Goal: Task Accomplishment & Management: Complete application form

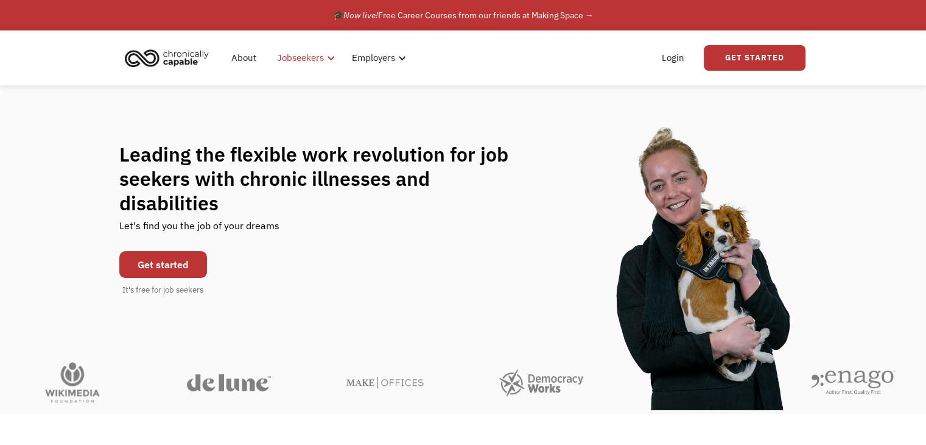
click at [313, 66] on div "Jobseekers" at bounding box center [304, 57] width 69 height 39
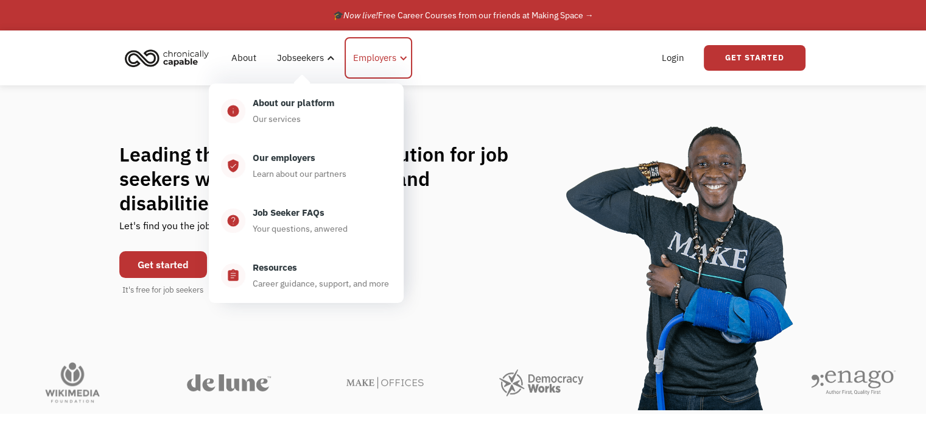
click at [392, 65] on div "Employers" at bounding box center [379, 57] width 68 height 41
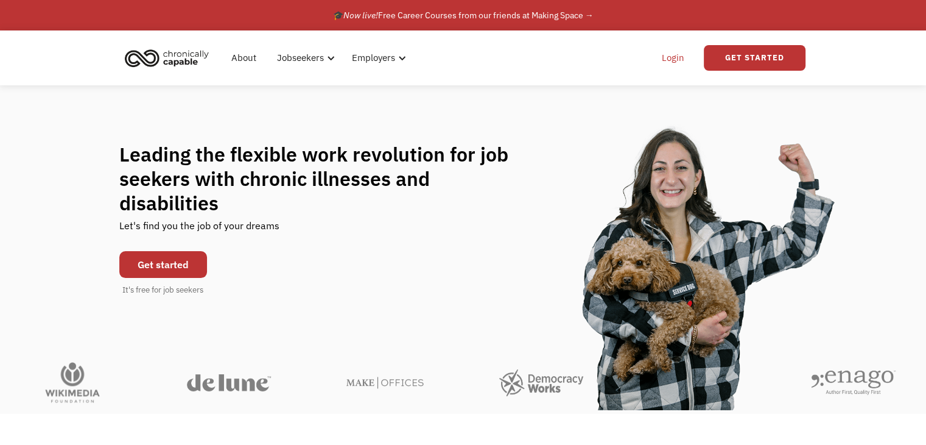
click at [667, 64] on link "Login" at bounding box center [673, 57] width 37 height 39
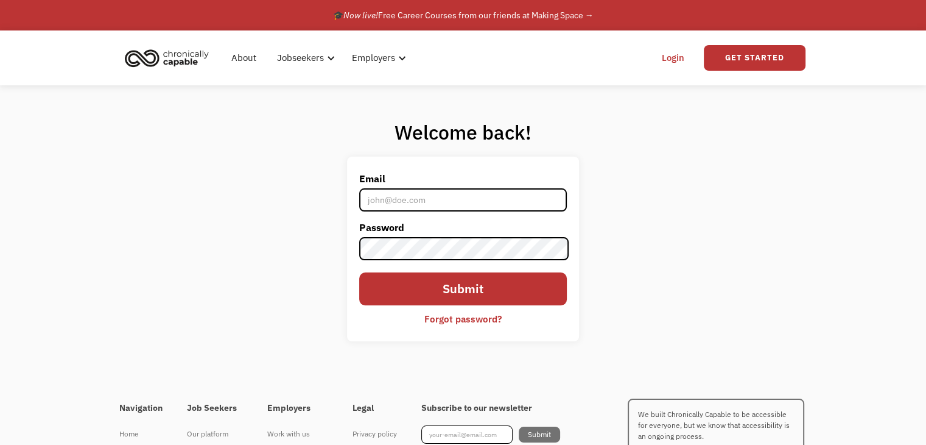
type input "[EMAIL_ADDRESS][DOMAIN_NAME]"
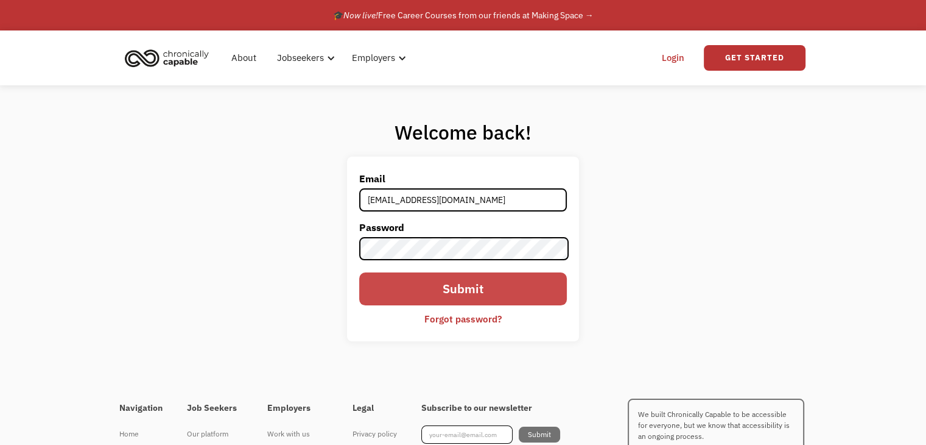
click at [482, 287] on input "Submit" at bounding box center [462, 288] width 207 height 32
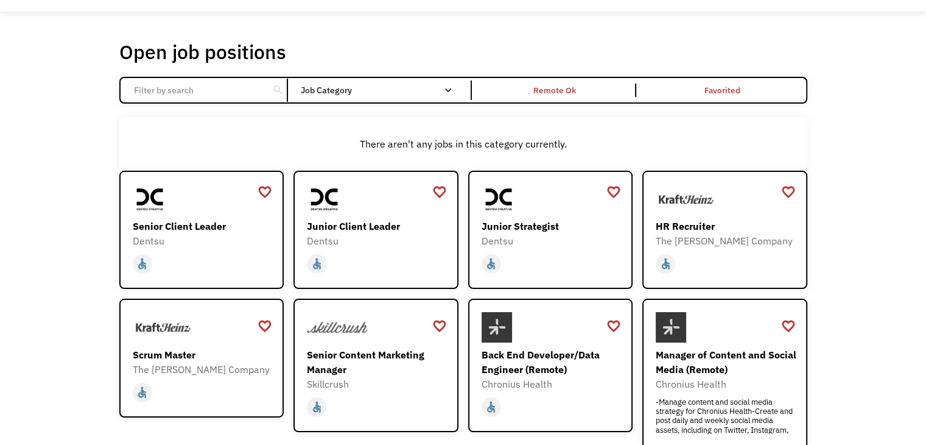
scroll to position [40, 0]
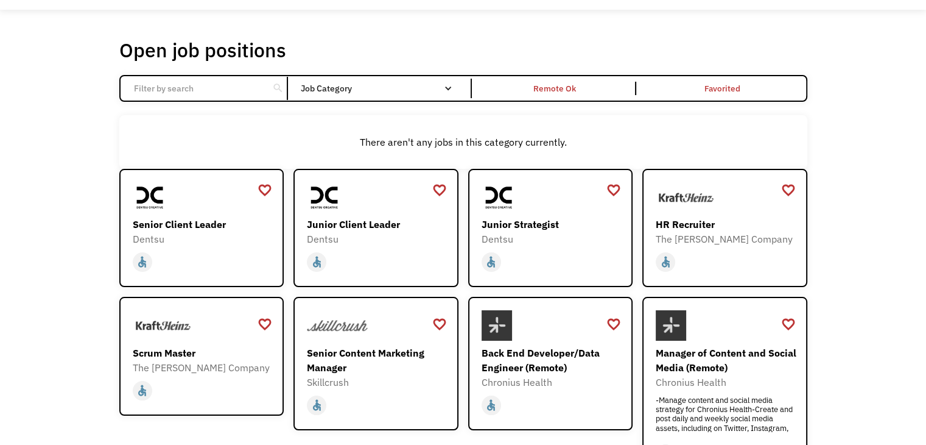
click at [879, 249] on div "Open job positions You have X liked items Search search Filter by category Admi…" at bounding box center [463, 367] width 926 height 715
click at [859, 269] on div "Open job positions You have X liked items Search search Filter by category Admi…" at bounding box center [463, 367] width 926 height 715
click at [877, 234] on div "Open job positions You have X liked items Search search Filter by category Admi…" at bounding box center [463, 367] width 926 height 715
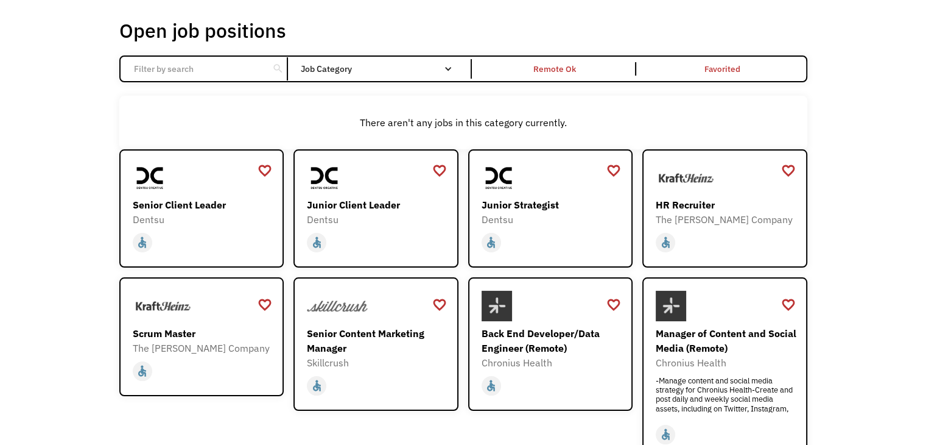
scroll to position [63, 0]
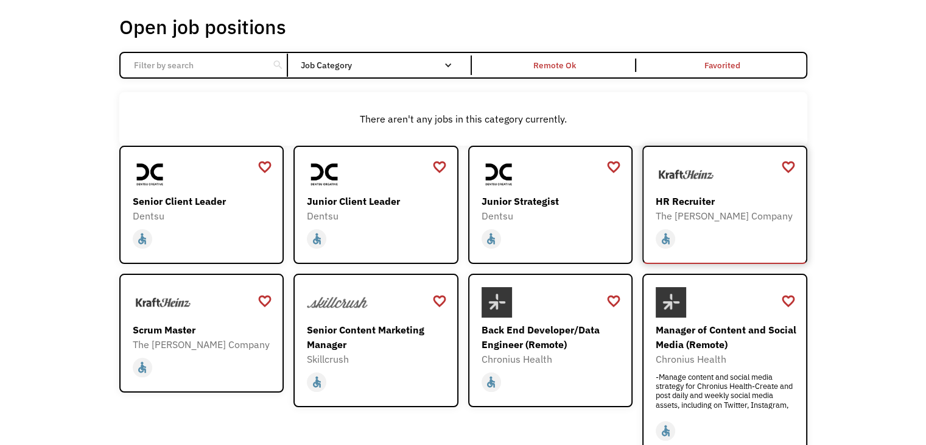
click at [751, 211] on div "The [PERSON_NAME] Company" at bounding box center [726, 215] width 141 height 15
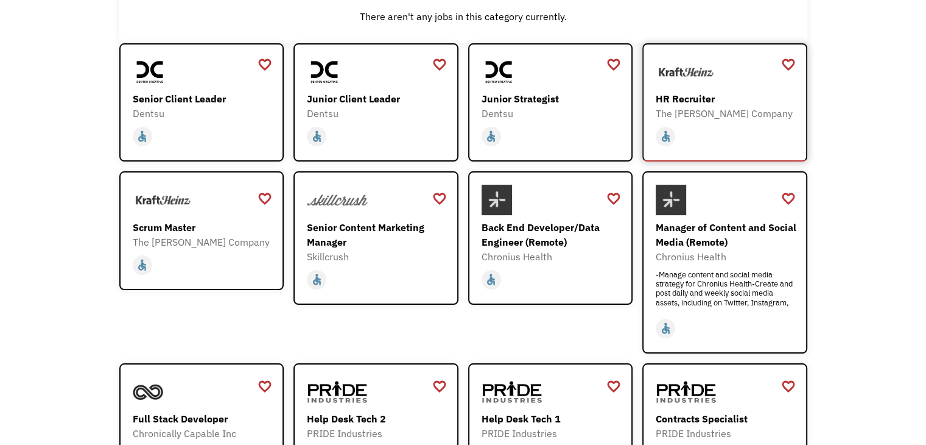
scroll to position [166, 0]
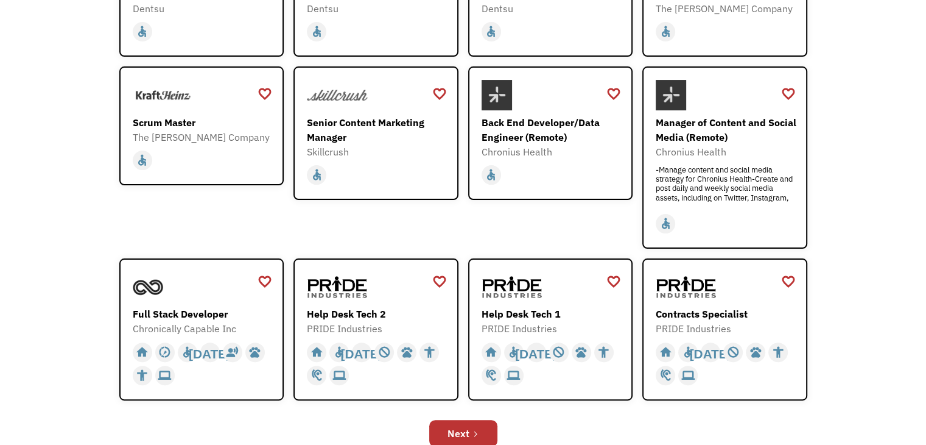
click at [829, 258] on div "Open job positions You have X liked items Search search Filter by category Admi…" at bounding box center [463, 137] width 926 height 715
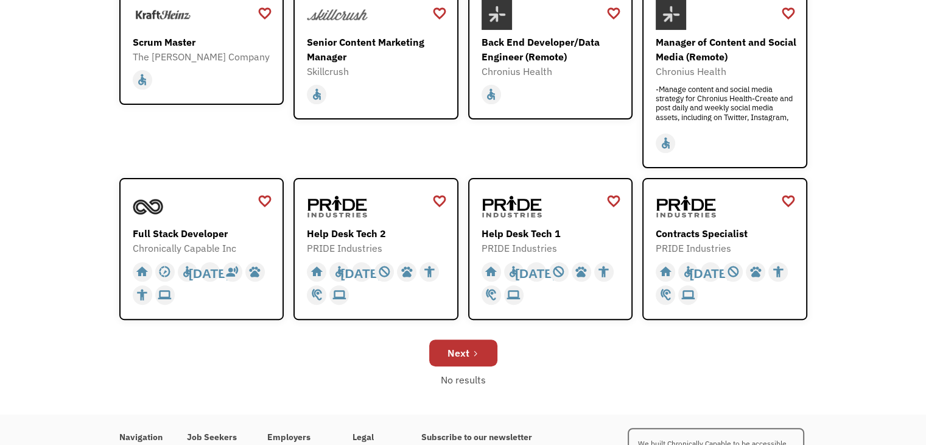
scroll to position [354, 0]
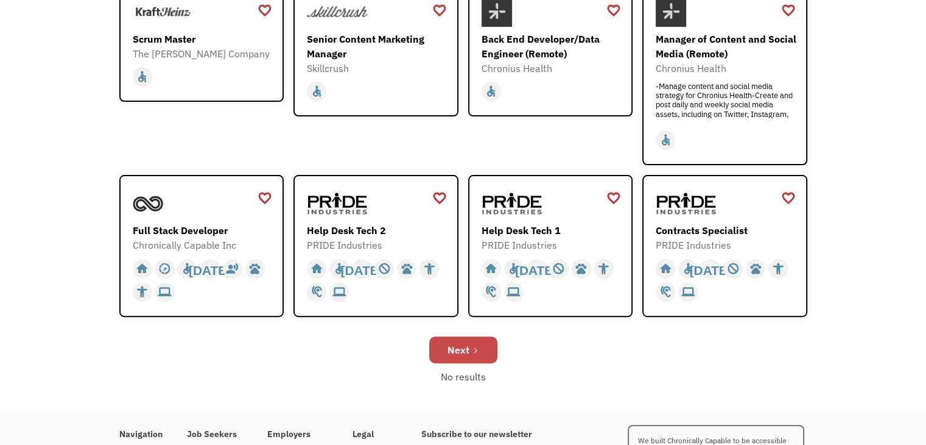
click at [478, 351] on icon "Next Page" at bounding box center [475, 350] width 7 height 7
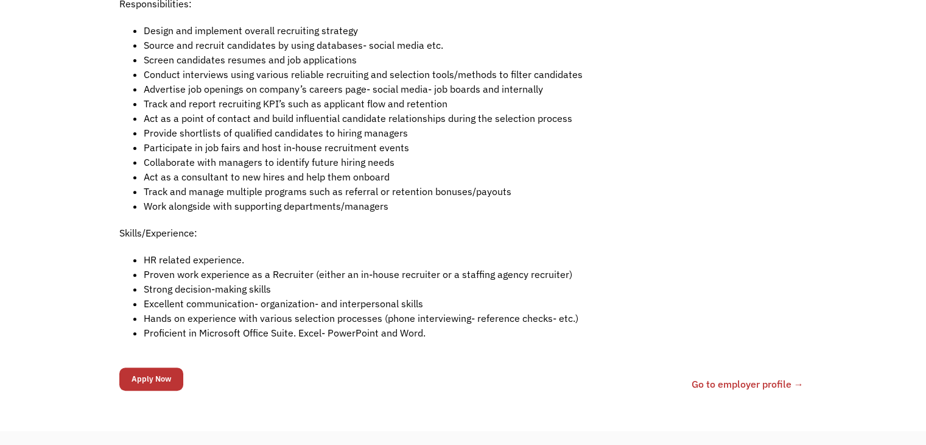
scroll to position [409, 0]
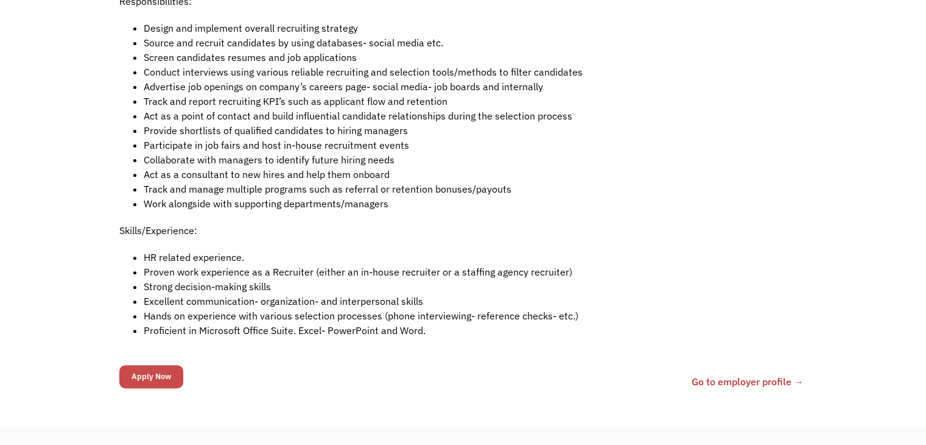
click at [165, 381] on input "Apply Now" at bounding box center [151, 376] width 64 height 23
click at [140, 378] on input "Apply Now" at bounding box center [151, 376] width 64 height 23
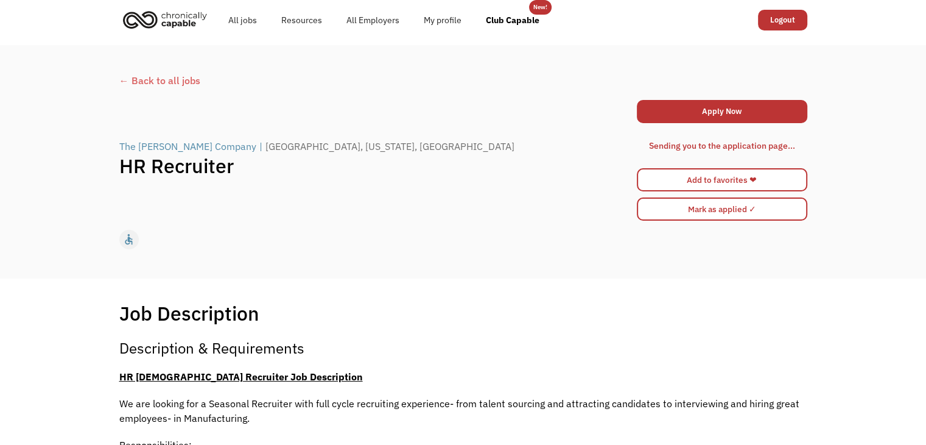
scroll to position [0, 0]
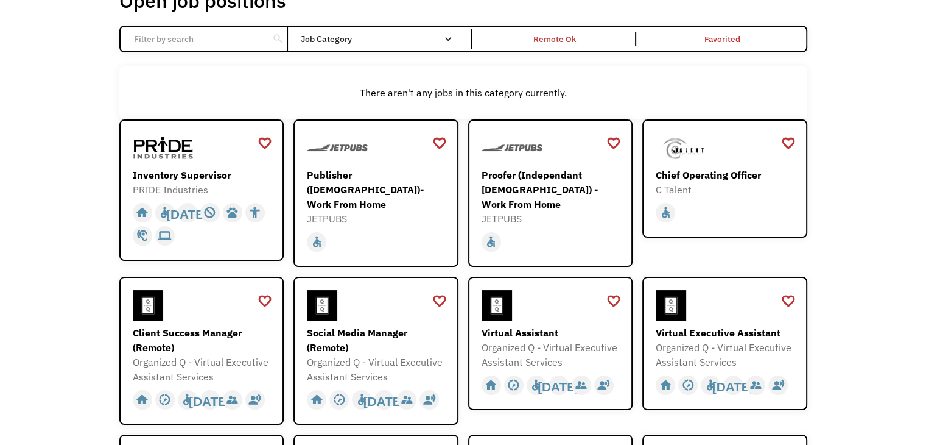
scroll to position [92, 0]
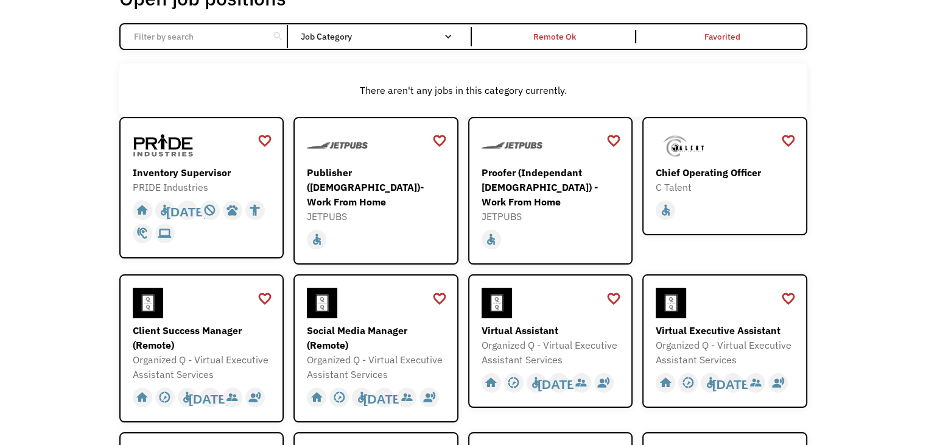
click at [833, 292] on div "Open job positions You have X liked items Search search Filter by category Admi…" at bounding box center [463, 347] width 926 height 779
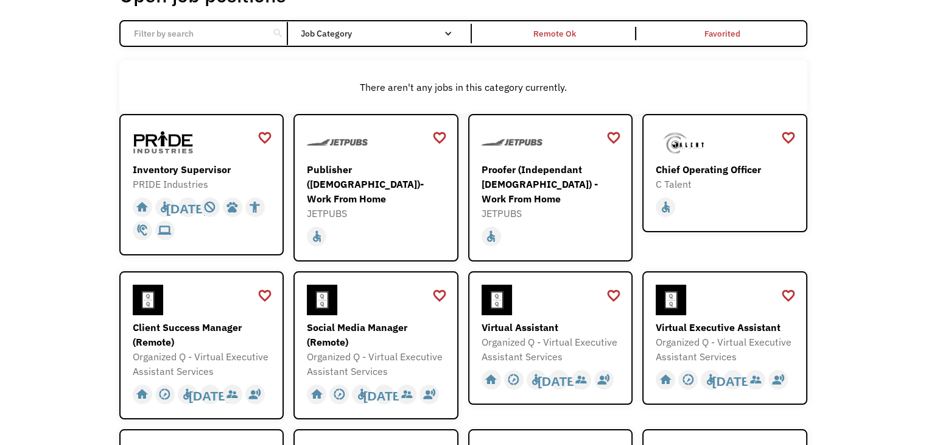
scroll to position [0, 0]
